Goal: Check status: Check status

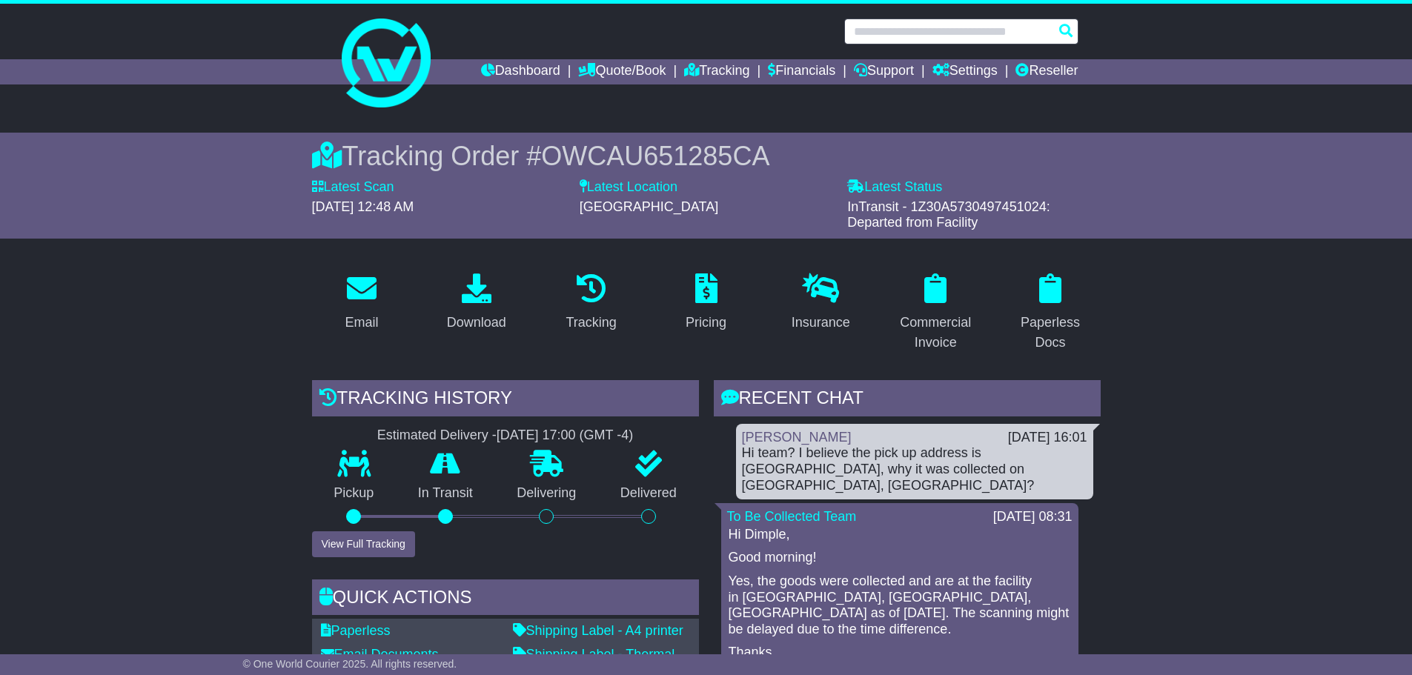
click at [907, 24] on input "text" at bounding box center [961, 32] width 234 height 26
paste input "**********"
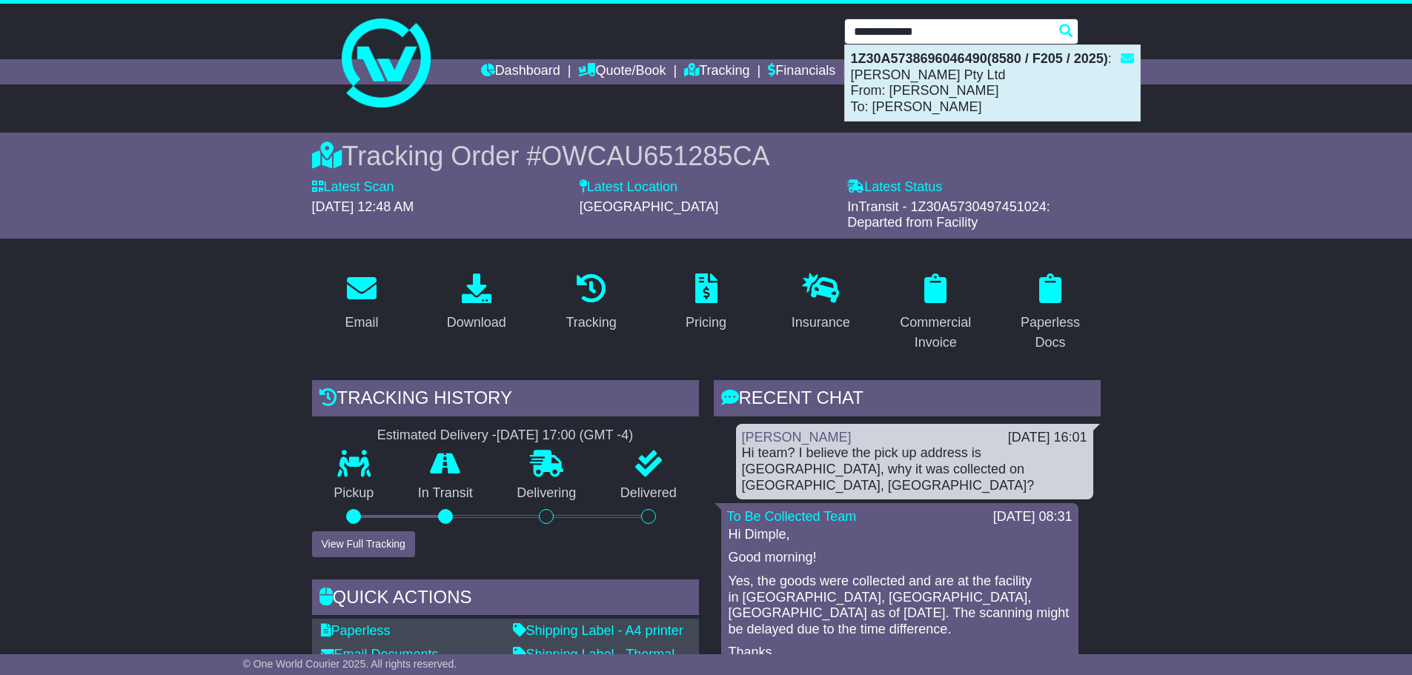
click at [1024, 76] on div "1Z30A5738696046490(8580 / F205 / 2025) : [PERSON_NAME] Ltd From: [PERSON_NAME] …" at bounding box center [992, 83] width 295 height 76
type input "**********"
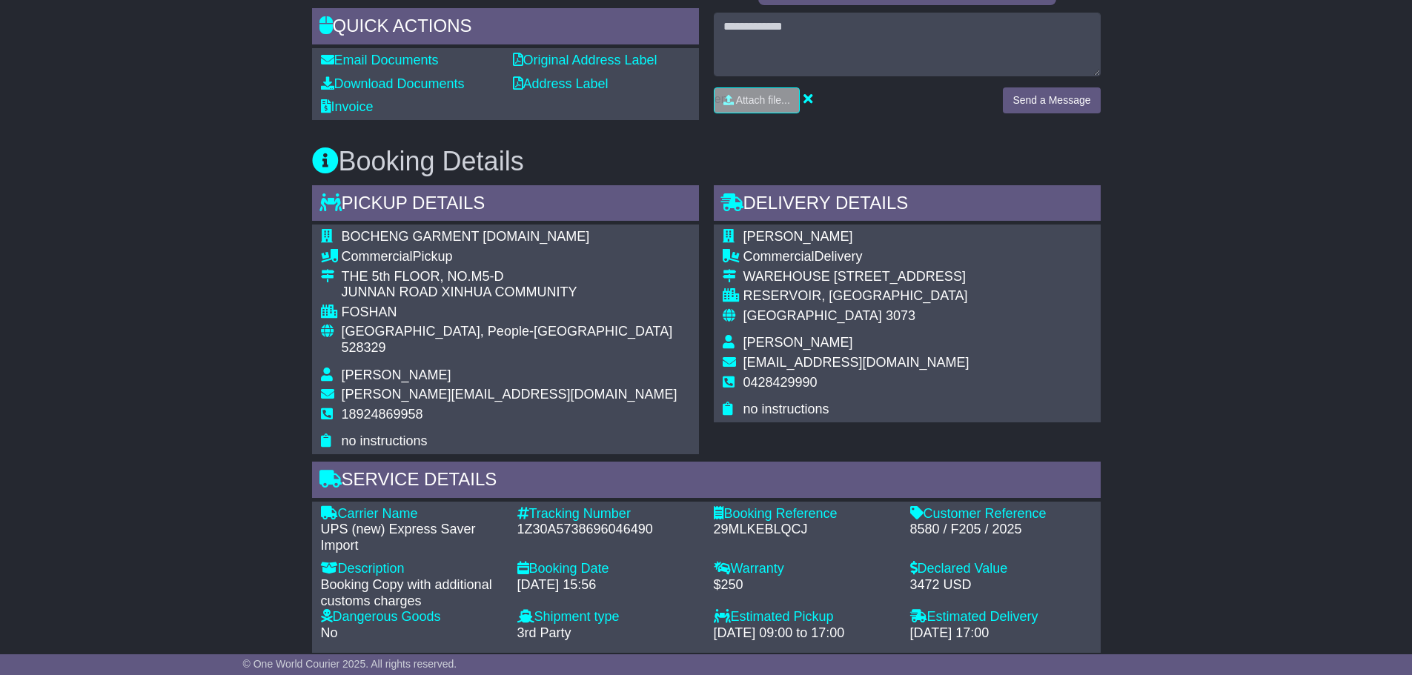
scroll to position [506, 0]
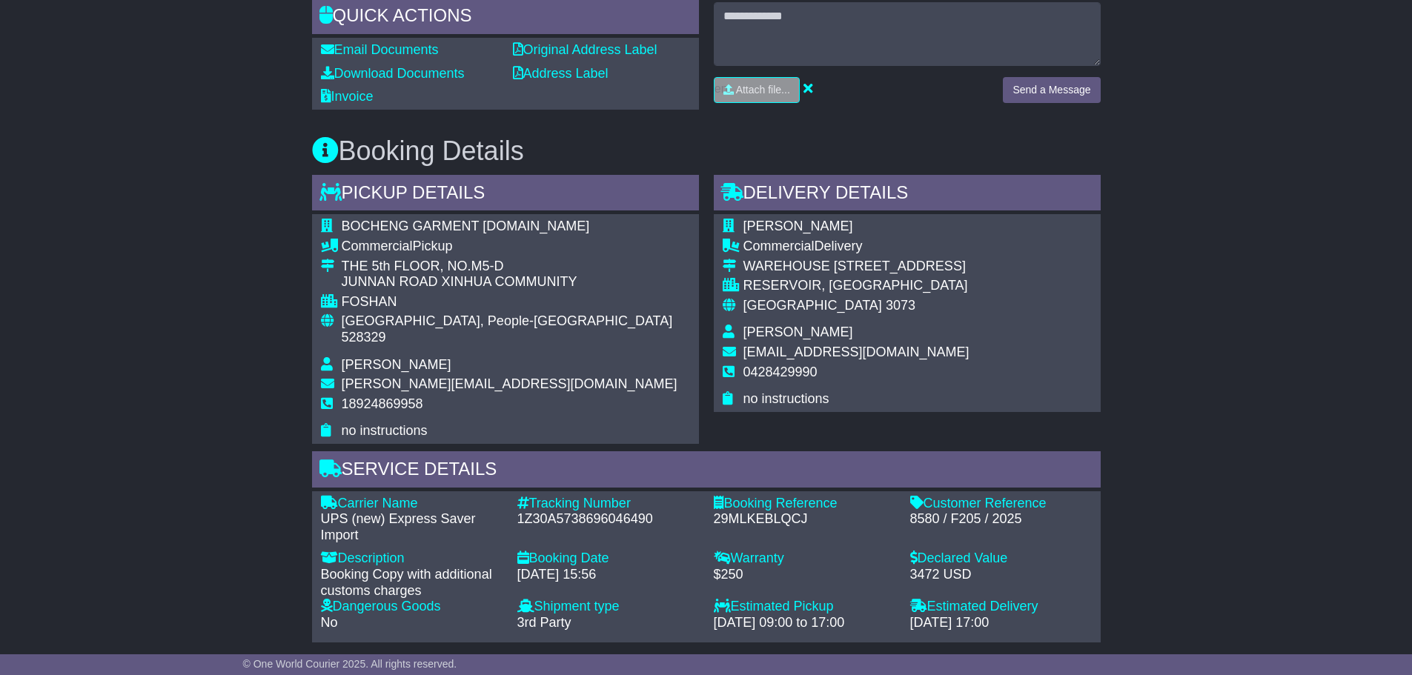
click at [617, 511] on div "1Z30A5738696046490" at bounding box center [608, 519] width 182 height 16
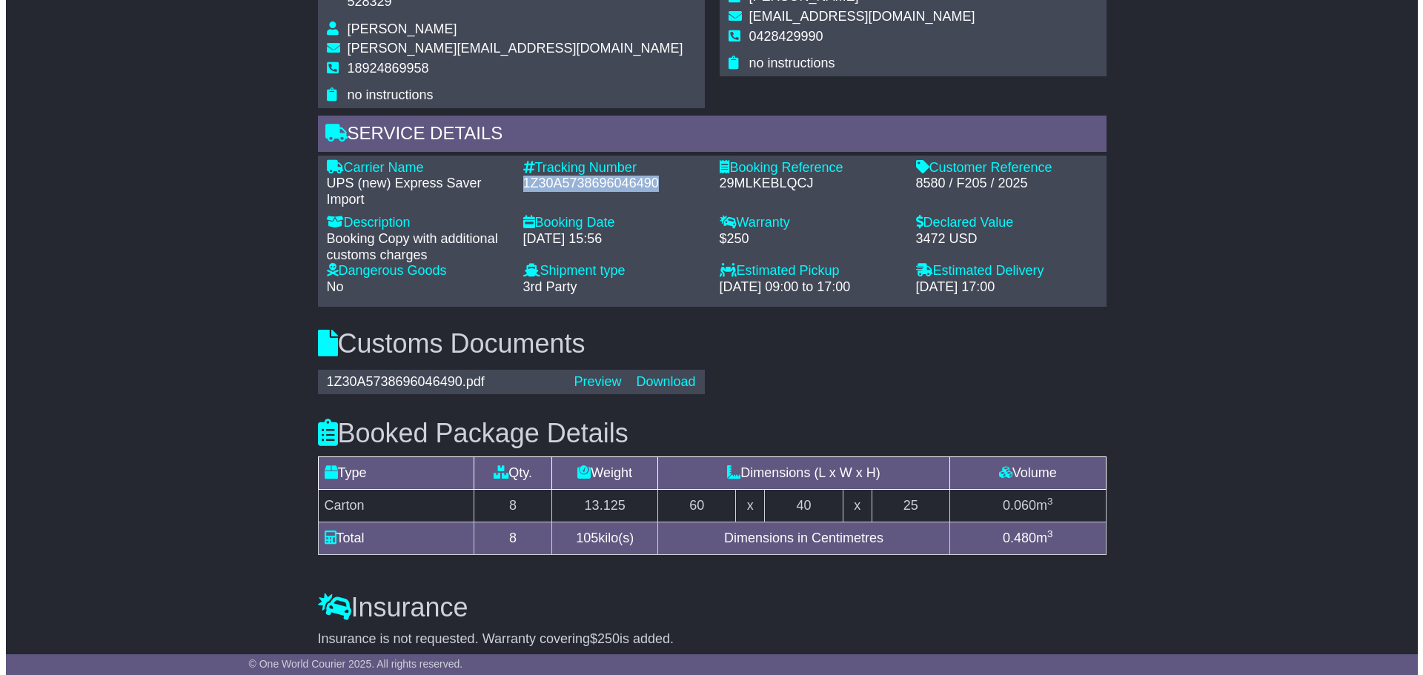
scroll to position [877, 0]
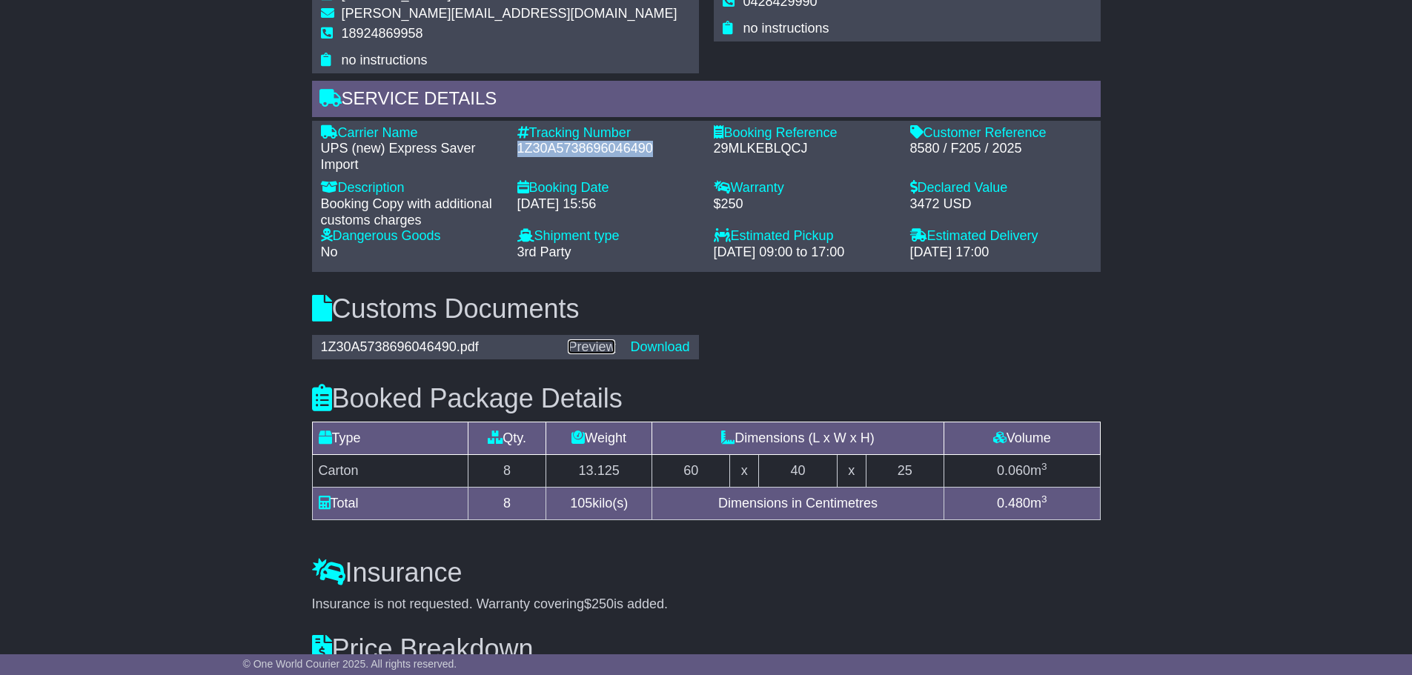
click at [589, 339] on link "Preview" at bounding box center [591, 346] width 47 height 15
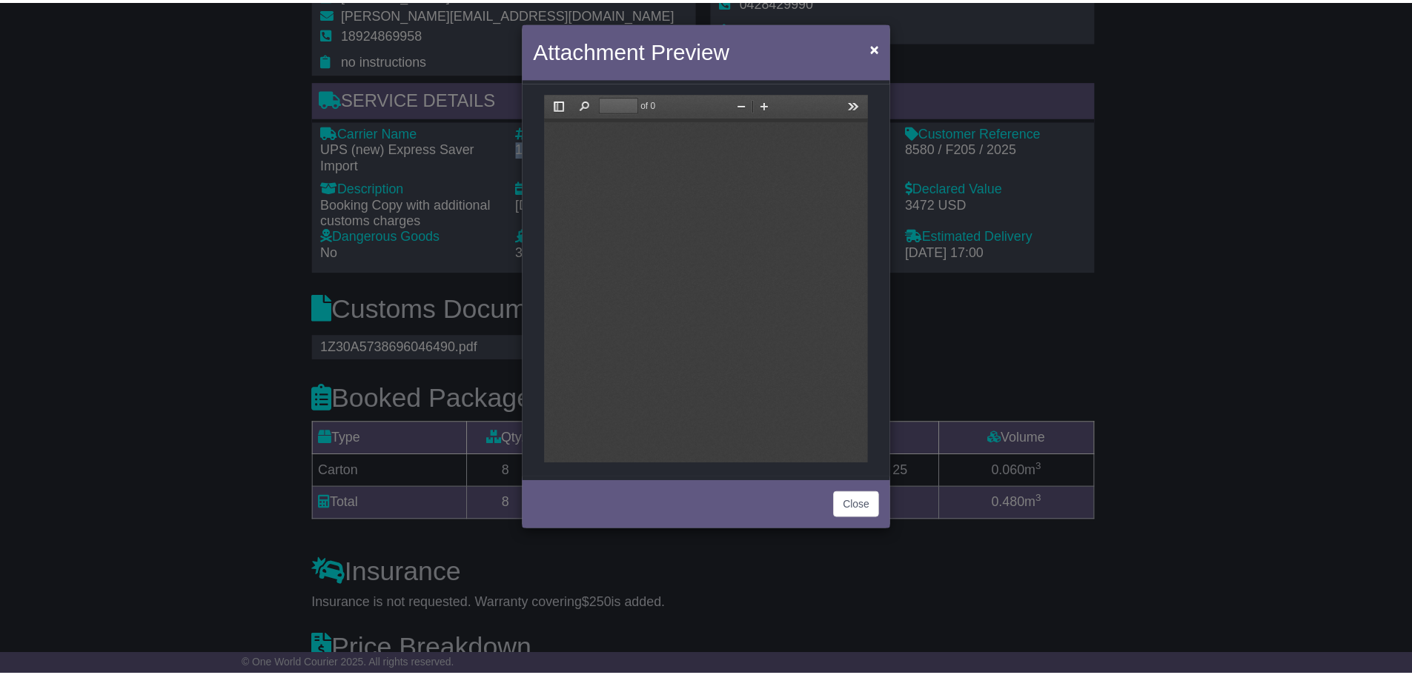
scroll to position [0, 0]
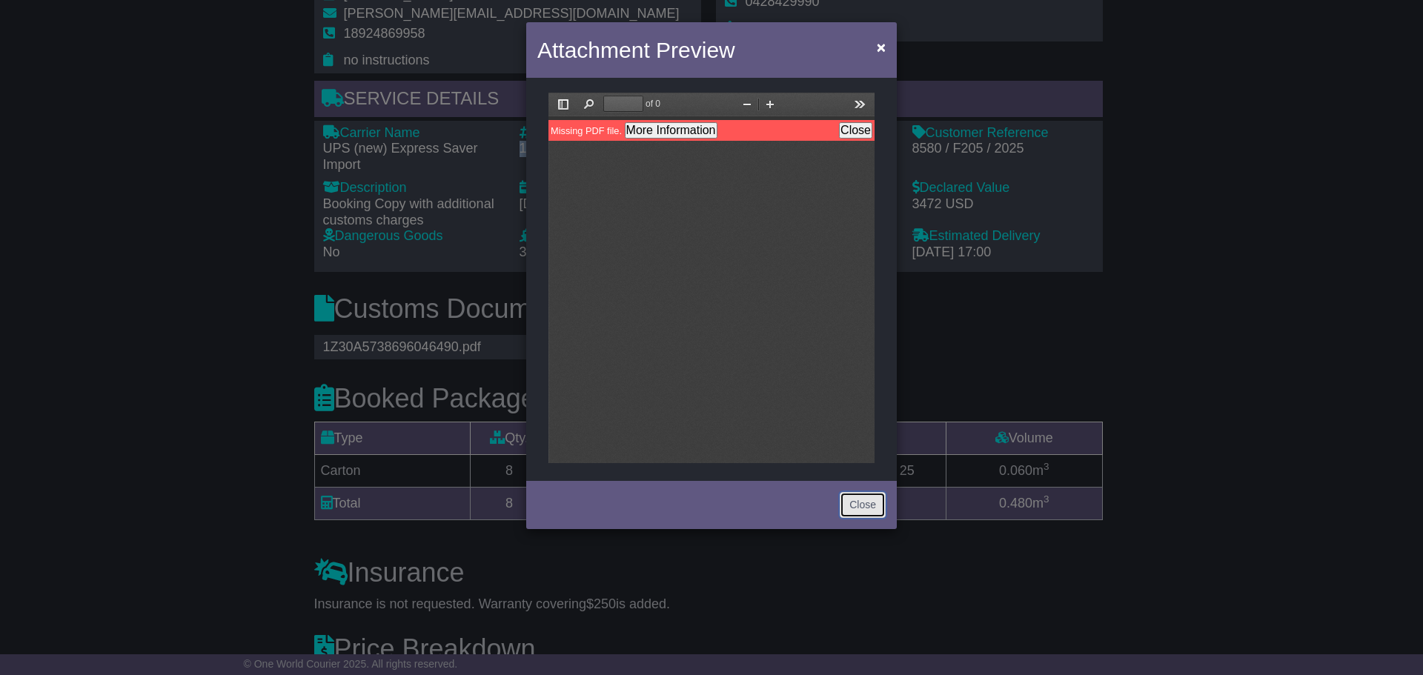
click at [870, 507] on button "Close" at bounding box center [863, 505] width 46 height 26
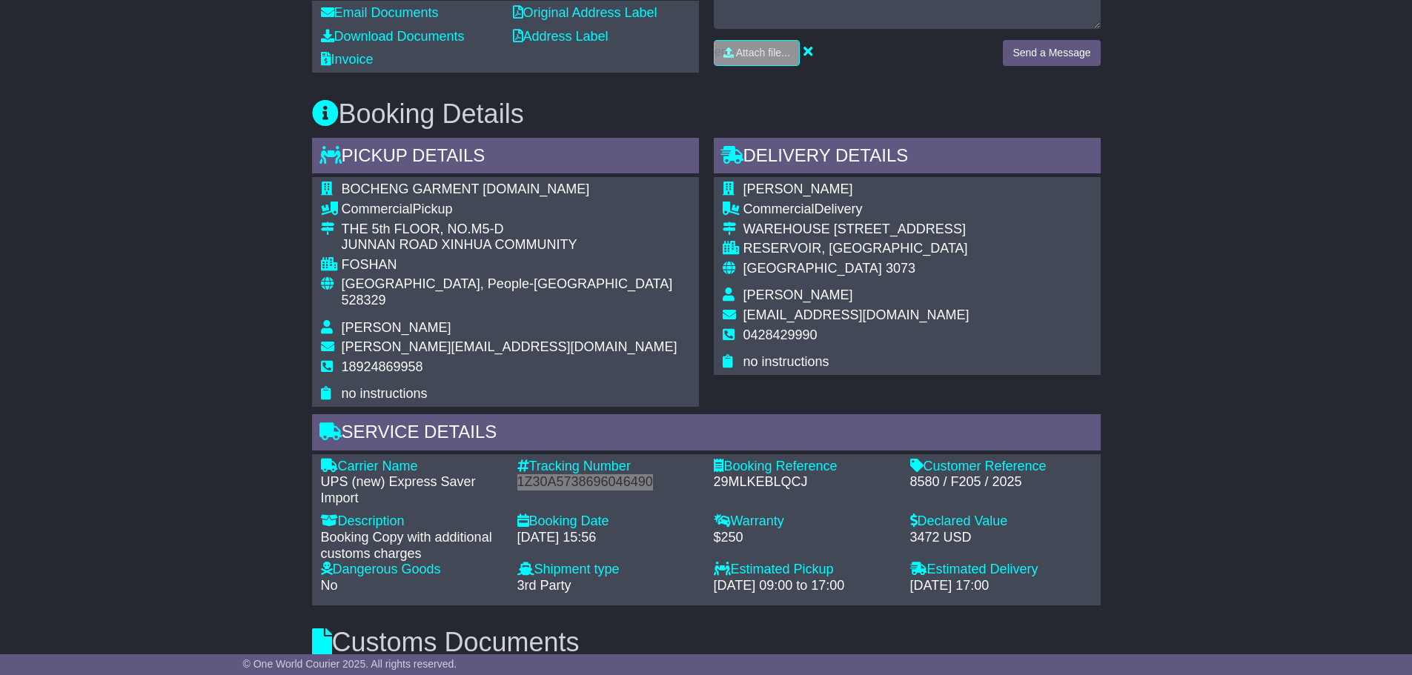
scroll to position [506, 0]
